Goal: Find specific page/section: Find specific page/section

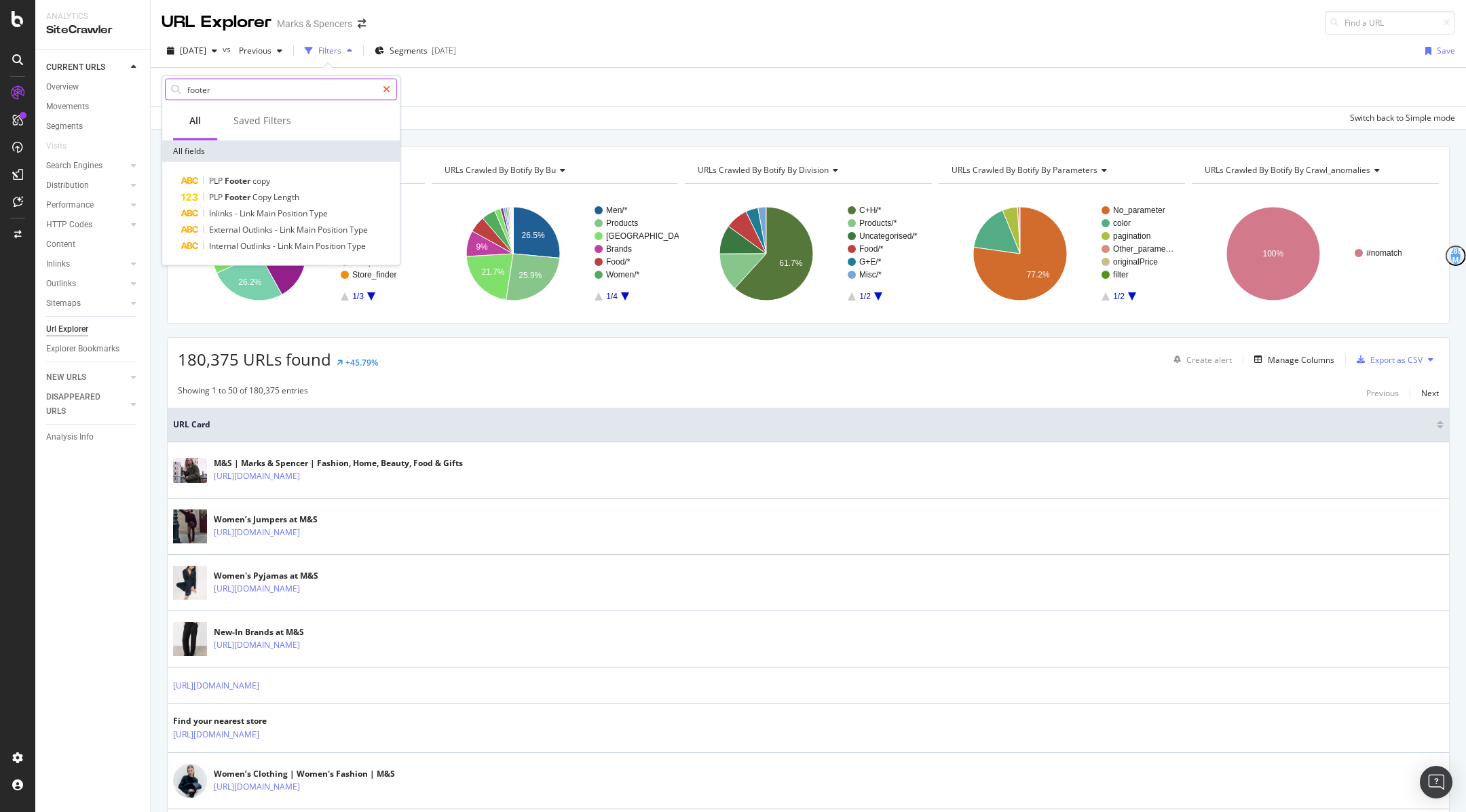
click at [393, 94] on div at bounding box center [386, 89] width 20 height 21
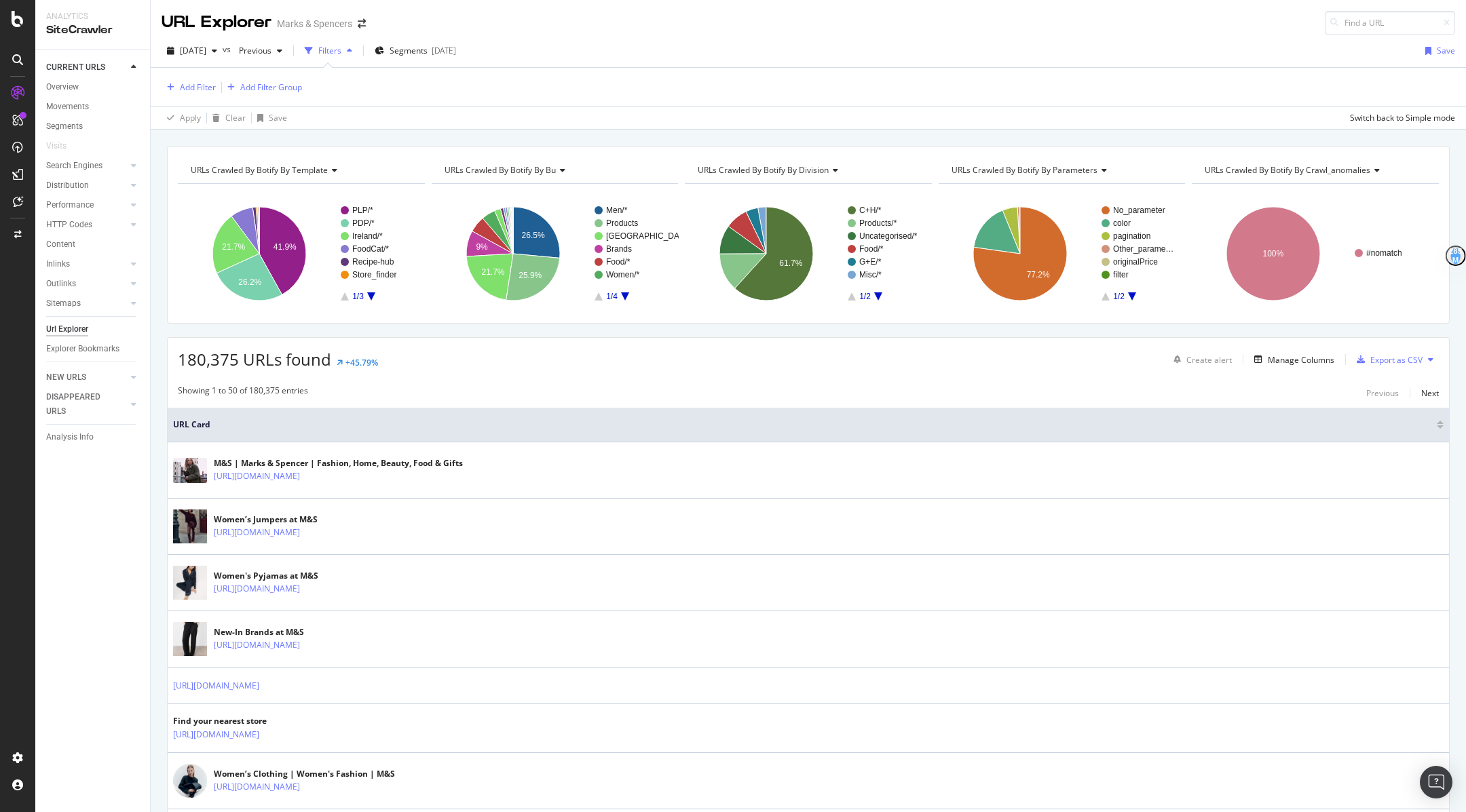
click at [447, 94] on div "Add Filter Add Filter Group" at bounding box center [808, 87] width 1294 height 39
click at [358, 53] on div "button" at bounding box center [350, 51] width 16 height 8
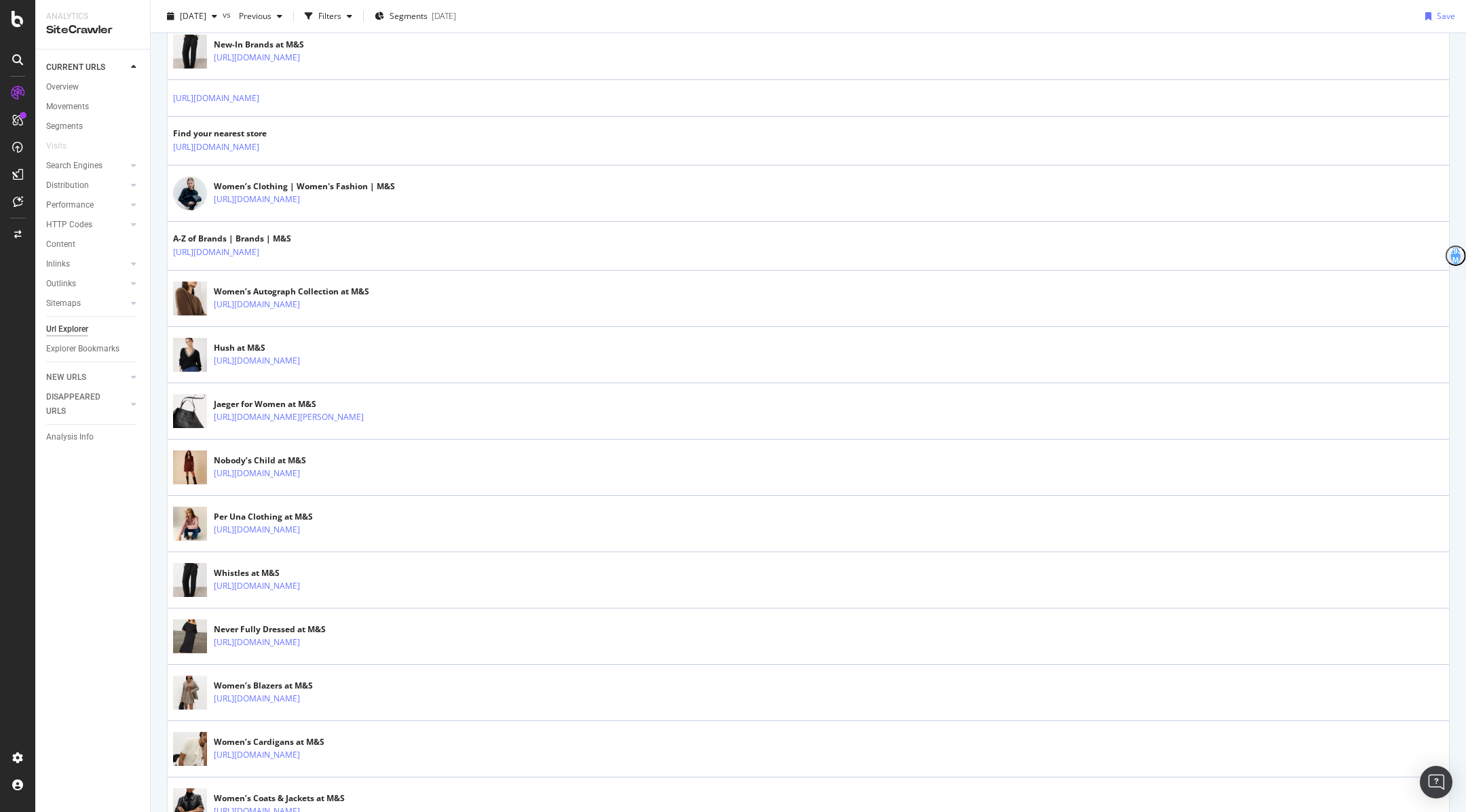
scroll to position [560, 0]
